Goal: Task Accomplishment & Management: Manage account settings

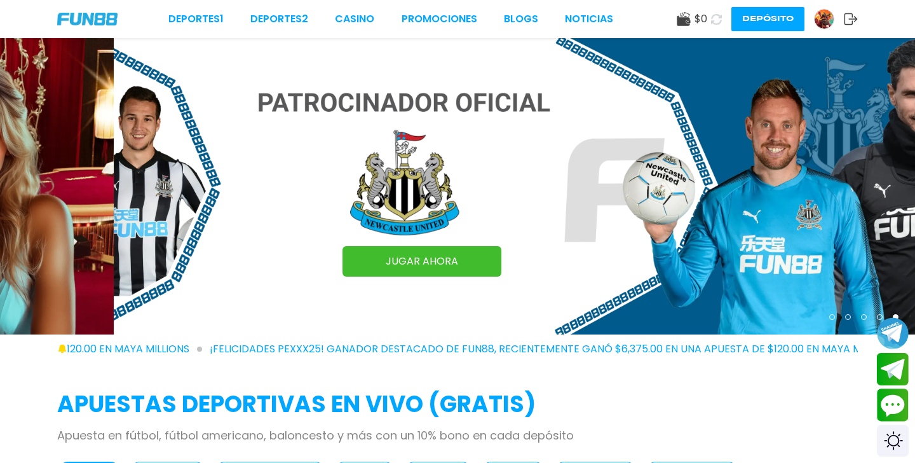
click at [821, 23] on img at bounding box center [824, 19] width 19 height 19
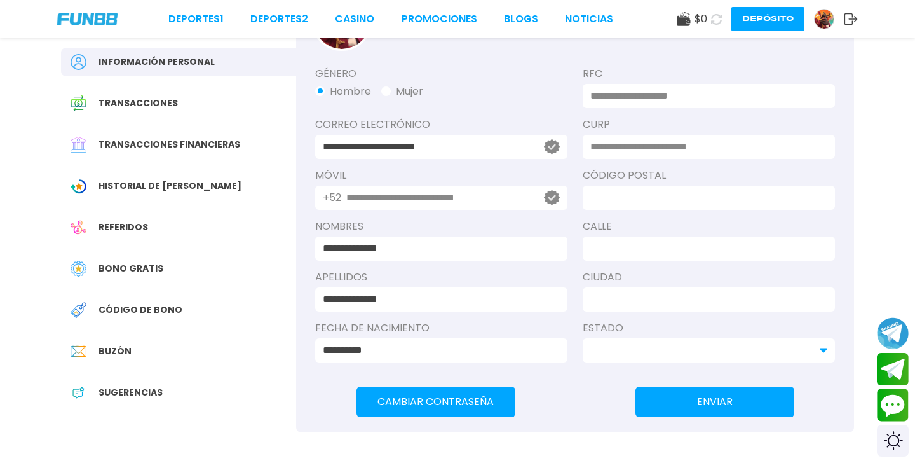
scroll to position [97, 0]
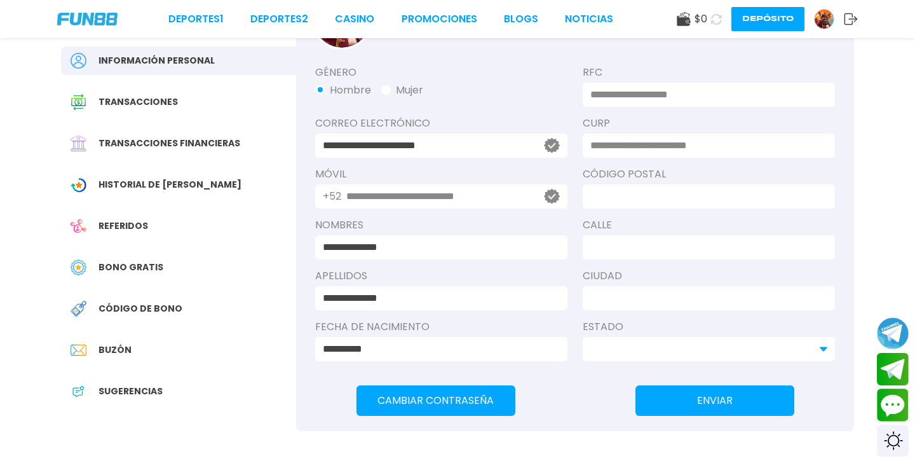
click at [126, 91] on div "Transacciones" at bounding box center [178, 102] width 235 height 29
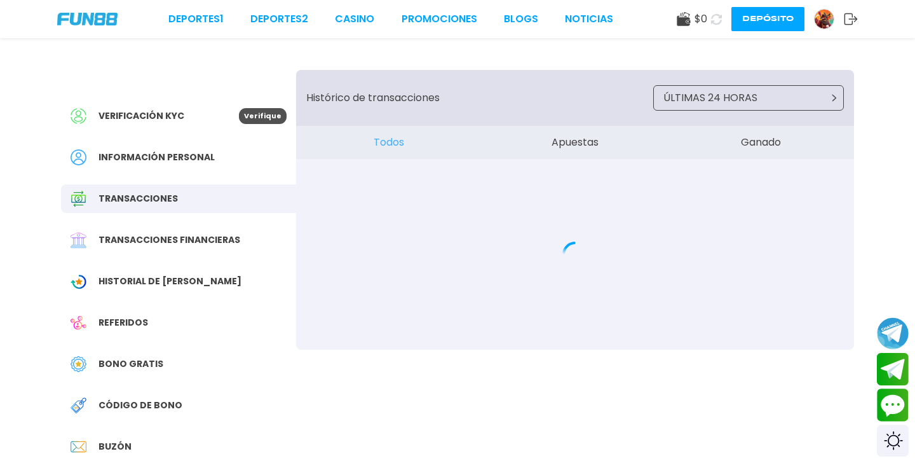
click at [136, 112] on span "Verificación KYC" at bounding box center [142, 115] width 86 height 13
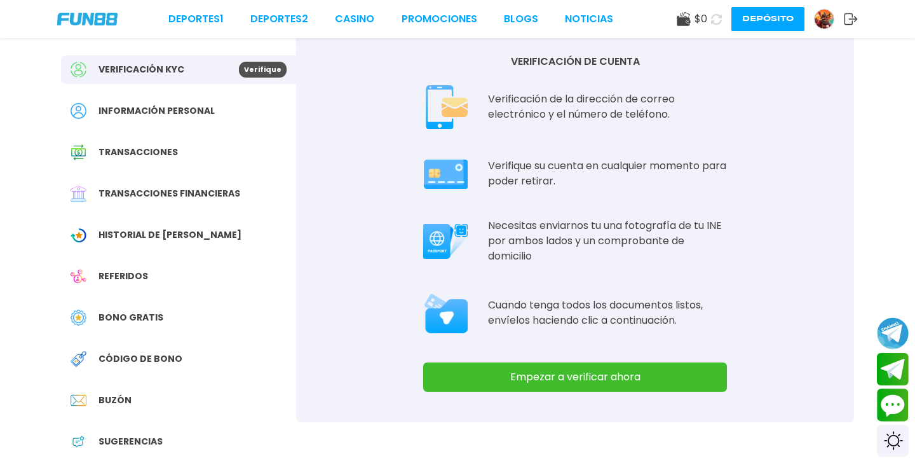
scroll to position [78, 0]
